Goal: Task Accomplishment & Management: Manage account settings

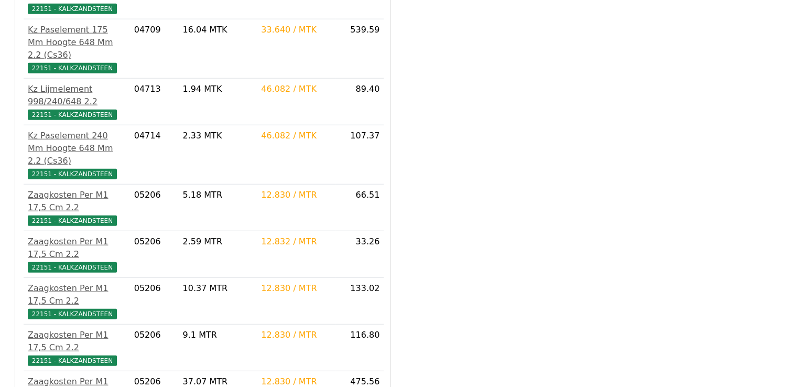
scroll to position [2740, 0]
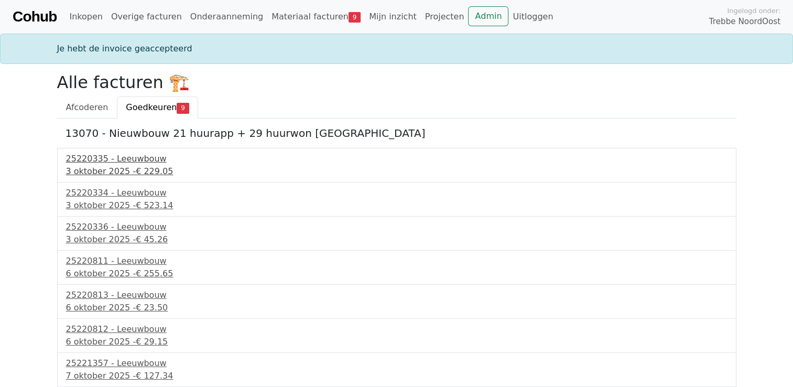
click at [104, 157] on div "25220335 - Leeuwbouw" at bounding box center [396, 159] width 661 height 13
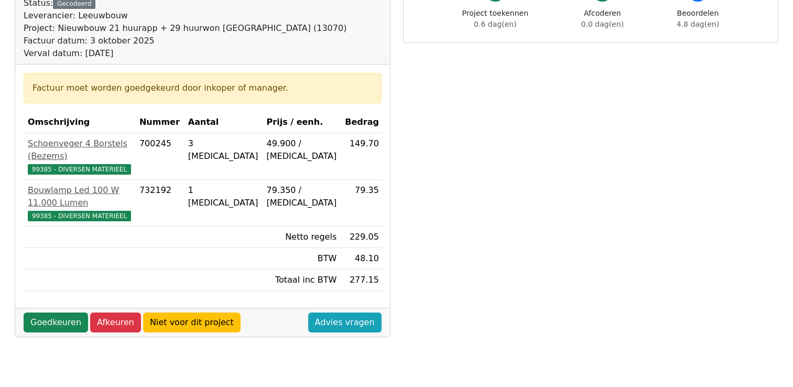
scroll to position [157, 0]
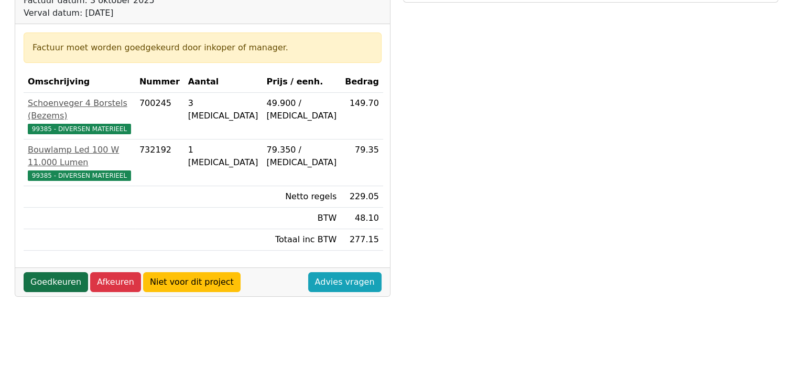
click at [40, 272] on link "Goedkeuren" at bounding box center [56, 282] width 64 height 20
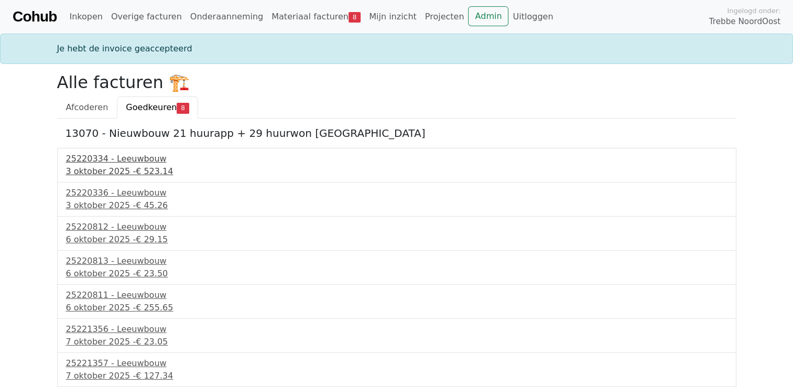
click at [112, 161] on div "25220334 - Leeuwbouw" at bounding box center [396, 159] width 661 height 13
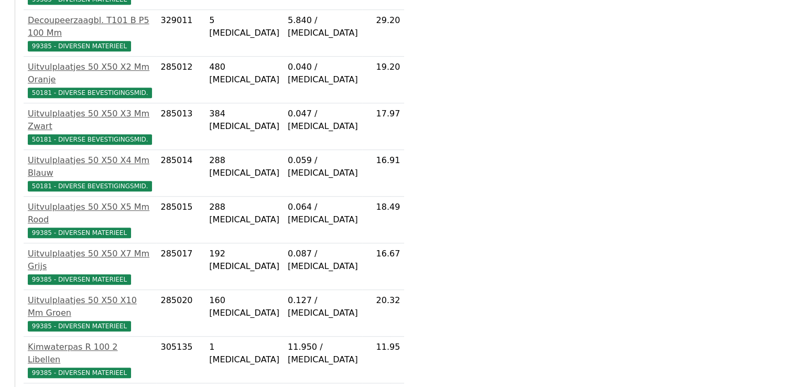
scroll to position [713, 0]
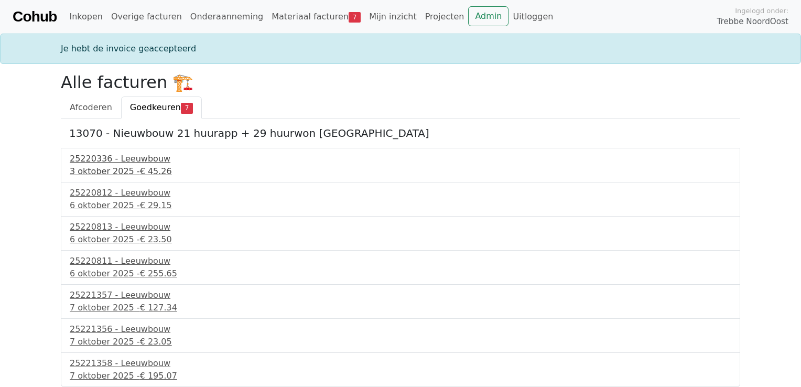
click at [83, 158] on div "25220336 - Leeuwbouw" at bounding box center [400, 159] width 661 height 13
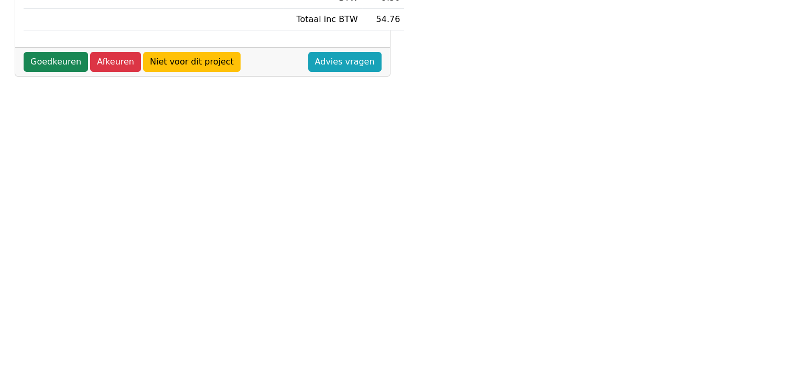
scroll to position [367, 0]
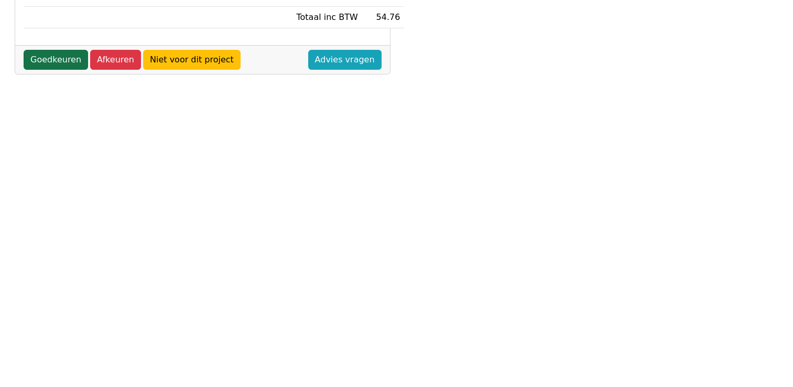
click at [51, 52] on link "Goedkeuren" at bounding box center [56, 60] width 64 height 20
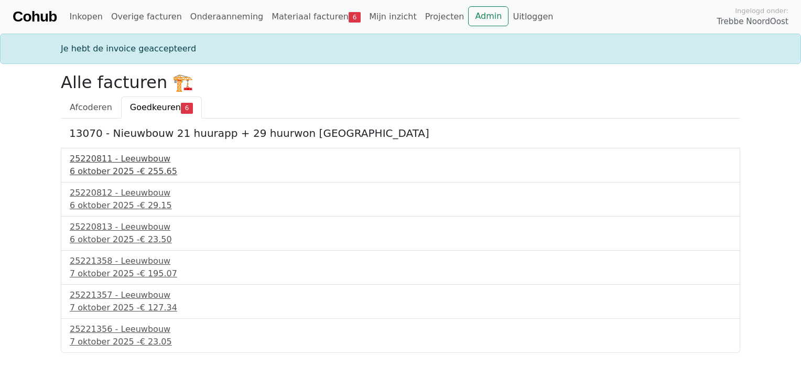
click at [110, 156] on div "25220811 - Leeuwbouw" at bounding box center [400, 159] width 661 height 13
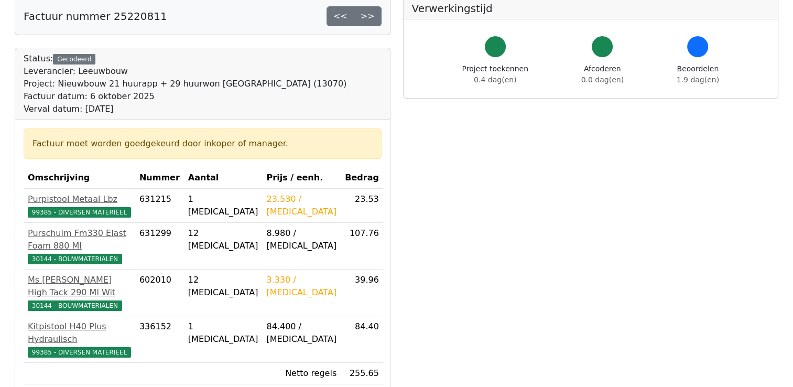
scroll to position [157, 0]
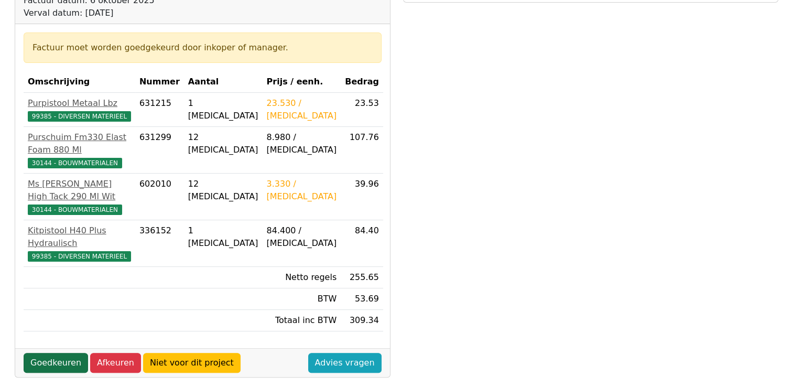
click at [52, 353] on link "Goedkeuren" at bounding box center [56, 363] width 64 height 20
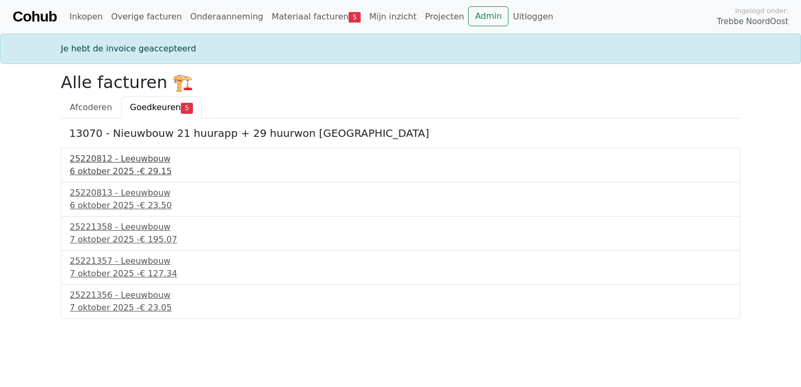
click at [101, 158] on div "25220812 - Leeuwbouw" at bounding box center [400, 159] width 661 height 13
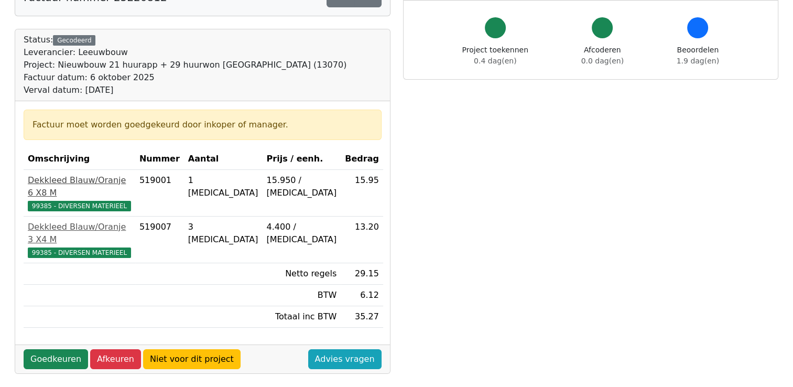
scroll to position [105, 0]
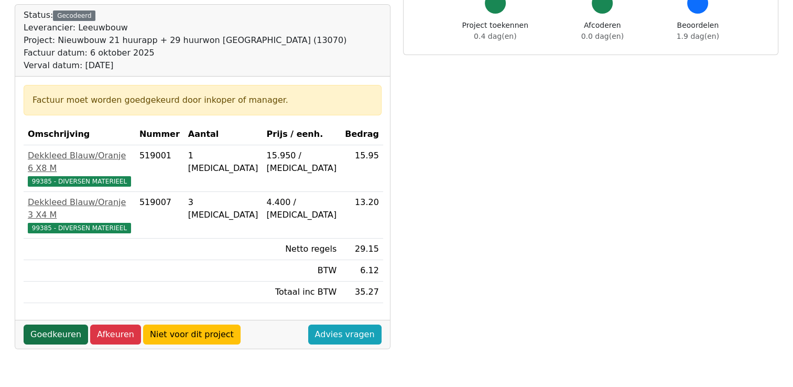
click at [40, 324] on link "Goedkeuren" at bounding box center [56, 334] width 64 height 20
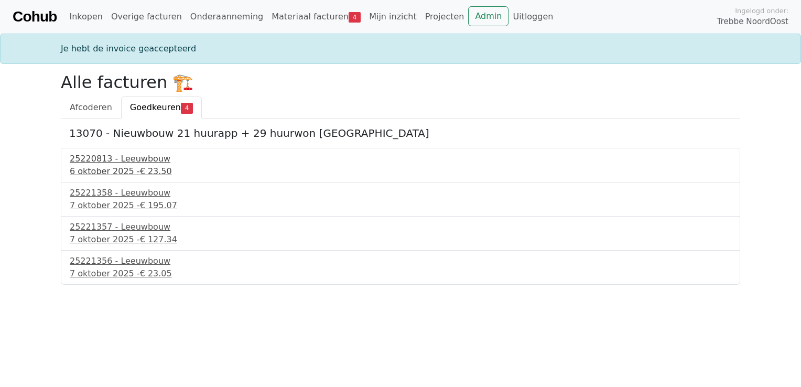
click at [91, 159] on div "25220813 - Leeuwbouw" at bounding box center [400, 159] width 661 height 13
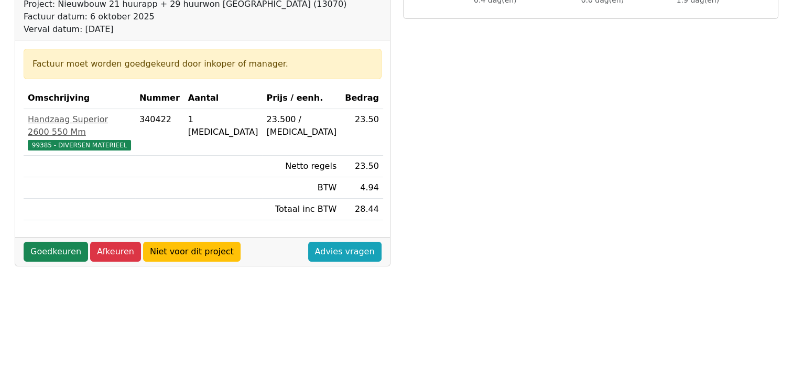
scroll to position [157, 0]
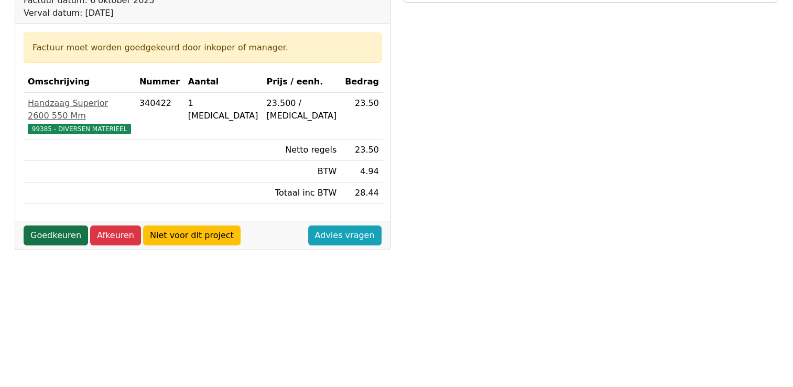
click at [46, 225] on link "Goedkeuren" at bounding box center [56, 235] width 64 height 20
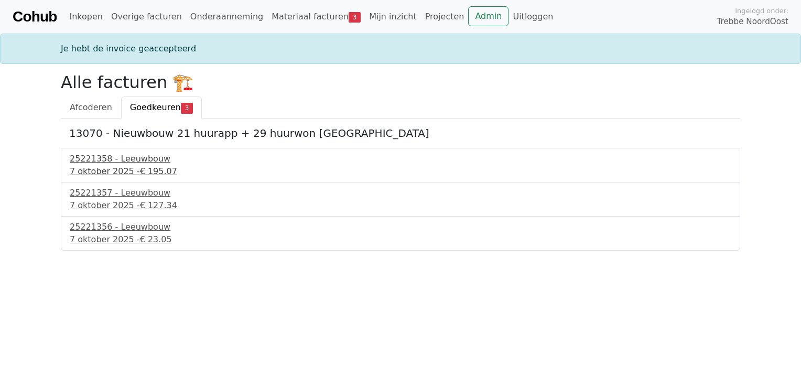
click at [87, 154] on div "25221358 - Leeuwbouw" at bounding box center [400, 159] width 661 height 13
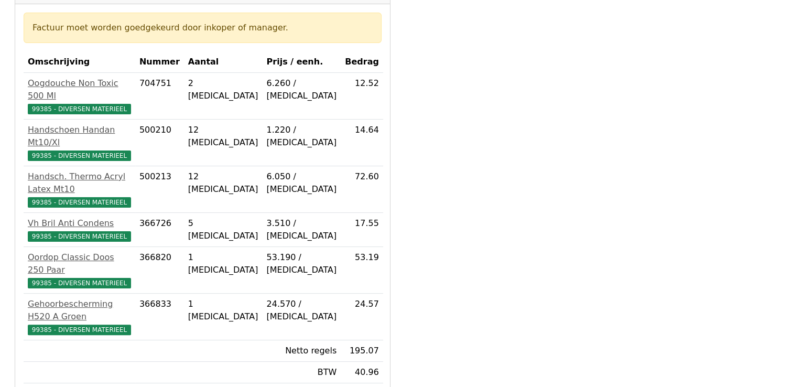
scroll to position [210, 0]
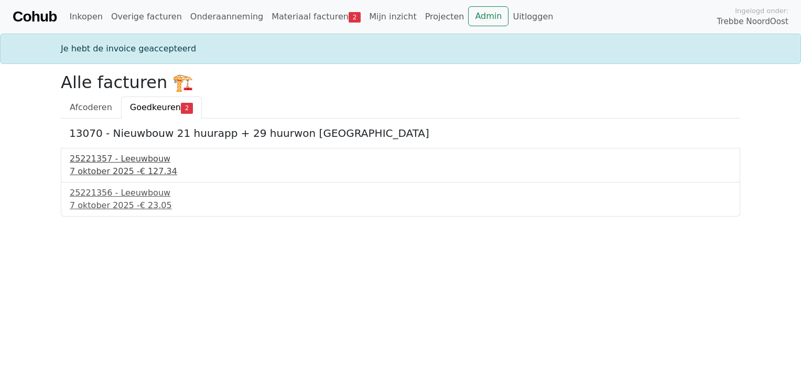
click at [115, 158] on div "25221357 - Leeuwbouw" at bounding box center [400, 159] width 661 height 13
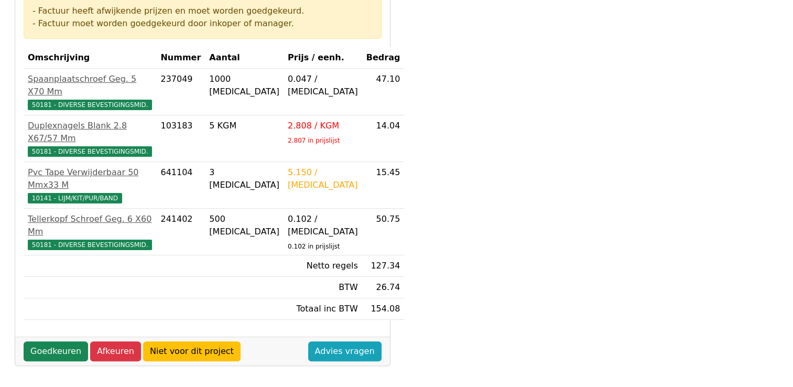
scroll to position [262, 0]
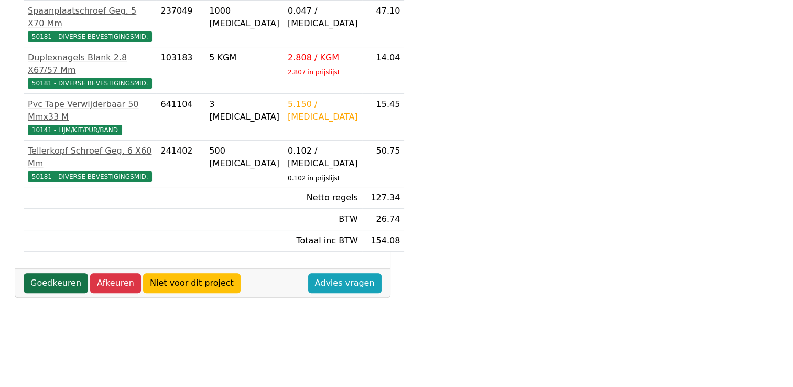
click at [51, 273] on link "Goedkeuren" at bounding box center [56, 283] width 64 height 20
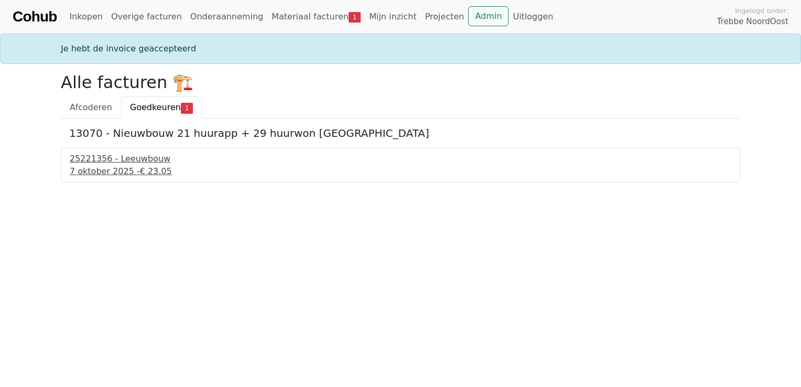
click at [97, 162] on div "25221356 - Leeuwbouw" at bounding box center [400, 159] width 661 height 13
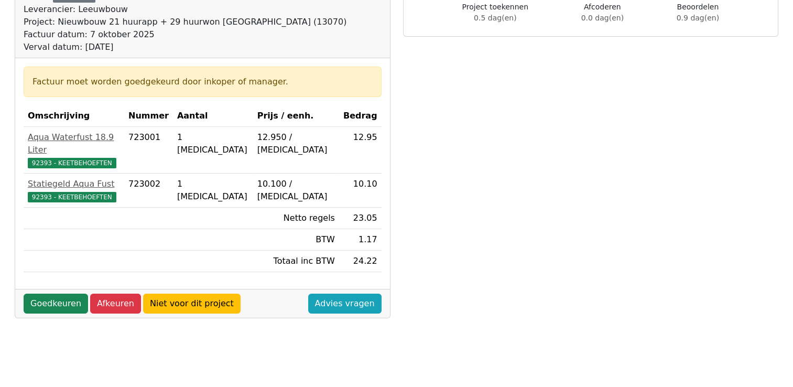
scroll to position [157, 0]
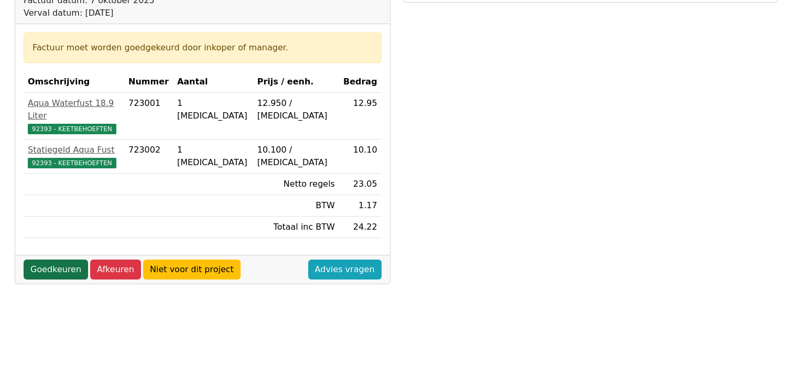
click at [41, 260] on link "Goedkeuren" at bounding box center [56, 269] width 64 height 20
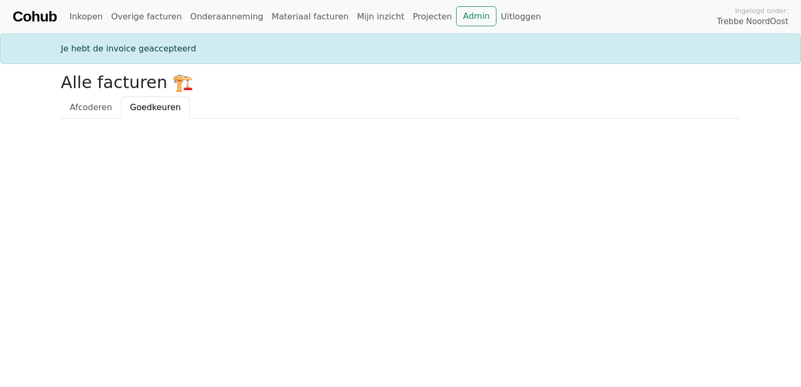
click at [314, 107] on ul "Afcoderen Goedkeuren" at bounding box center [400, 107] width 679 height 22
